Goal: Task Accomplishment & Management: Complete application form

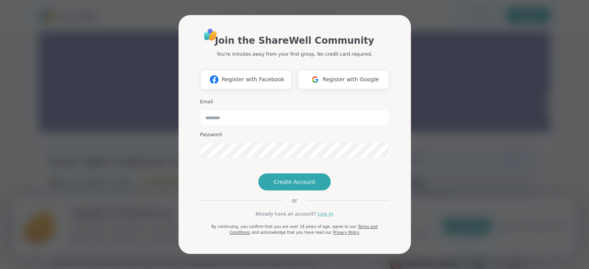
click at [324, 218] on link "Log in" at bounding box center [326, 214] width 16 height 7
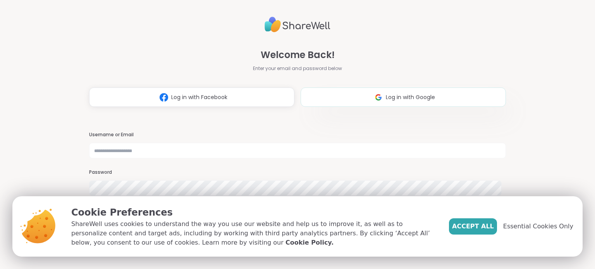
click at [356, 91] on button "Log in with Google" at bounding box center [403, 97] width 205 height 19
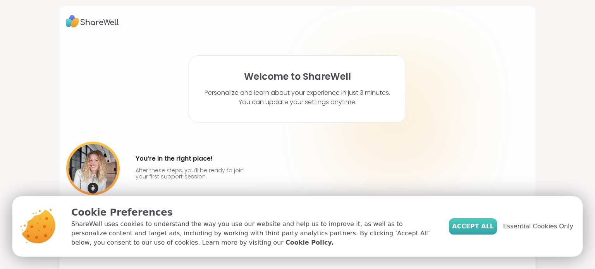
click at [472, 223] on span "Accept All" at bounding box center [473, 226] width 42 height 9
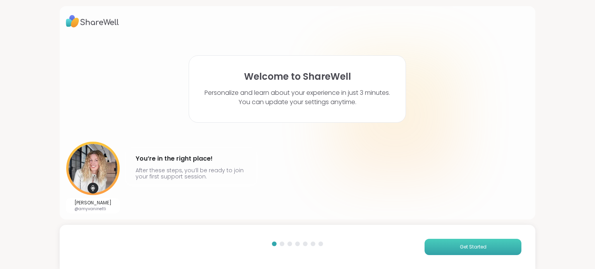
click at [460, 249] on span "Get Started" at bounding box center [473, 247] width 27 height 7
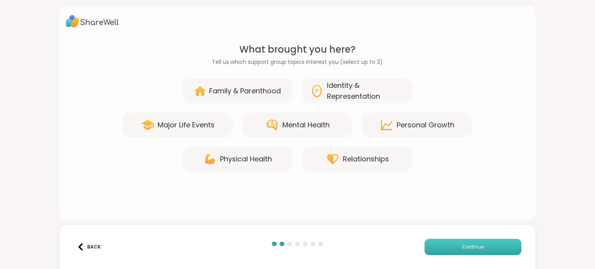
click at [455, 249] on button "Continue" at bounding box center [473, 247] width 97 height 16
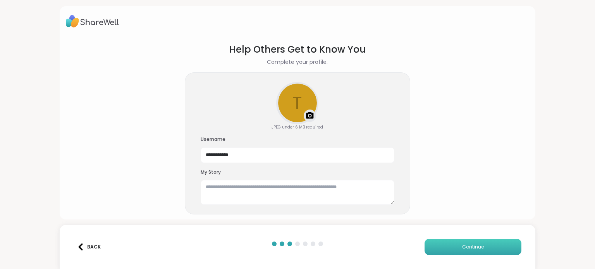
click at [455, 249] on button "Continue" at bounding box center [473, 247] width 97 height 16
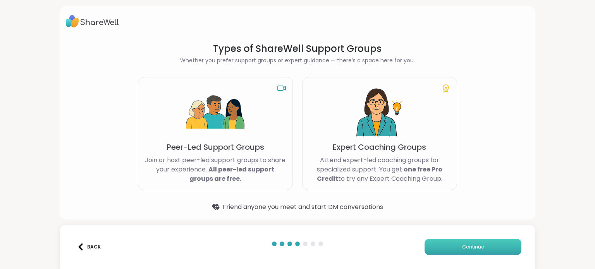
click at [455, 249] on button "Continue" at bounding box center [473, 247] width 97 height 16
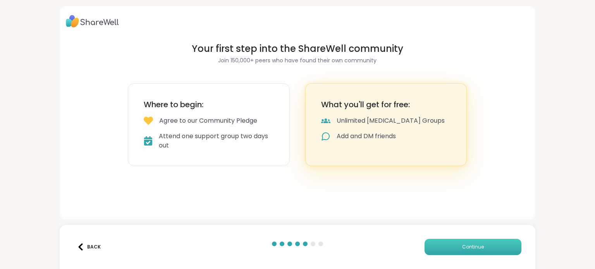
click at [455, 249] on button "Continue" at bounding box center [473, 247] width 97 height 16
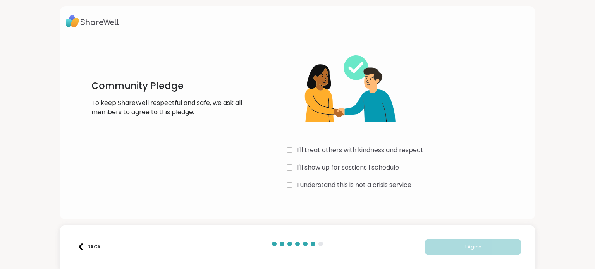
click at [341, 185] on label "I understand this is not a crisis service" at bounding box center [354, 184] width 114 height 9
click at [337, 167] on label "I'll show up for sessions I schedule" at bounding box center [348, 167] width 102 height 9
click at [332, 150] on label "I'll treat others with kindness and respect" at bounding box center [360, 150] width 126 height 9
click at [425, 249] on button "I Agree" at bounding box center [473, 247] width 97 height 16
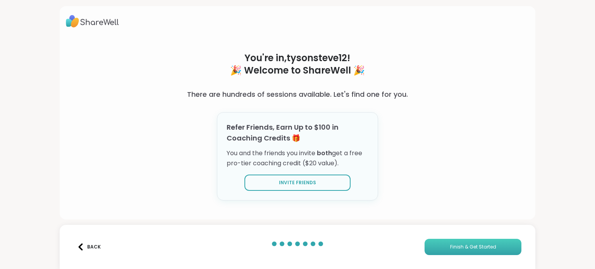
click at [435, 249] on button "Finish & Get Started" at bounding box center [473, 247] width 97 height 16
